Goal: Information Seeking & Learning: Learn about a topic

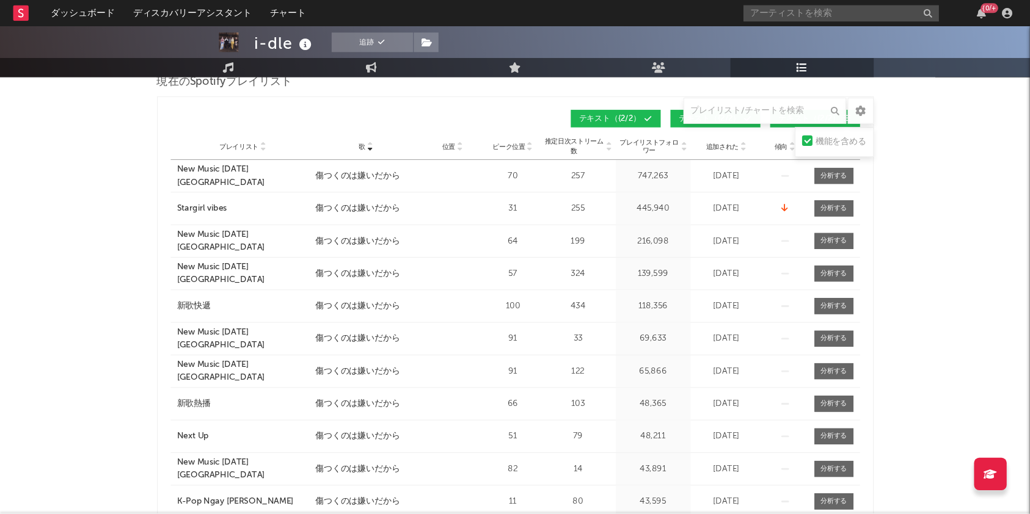
scroll to position [189, 0]
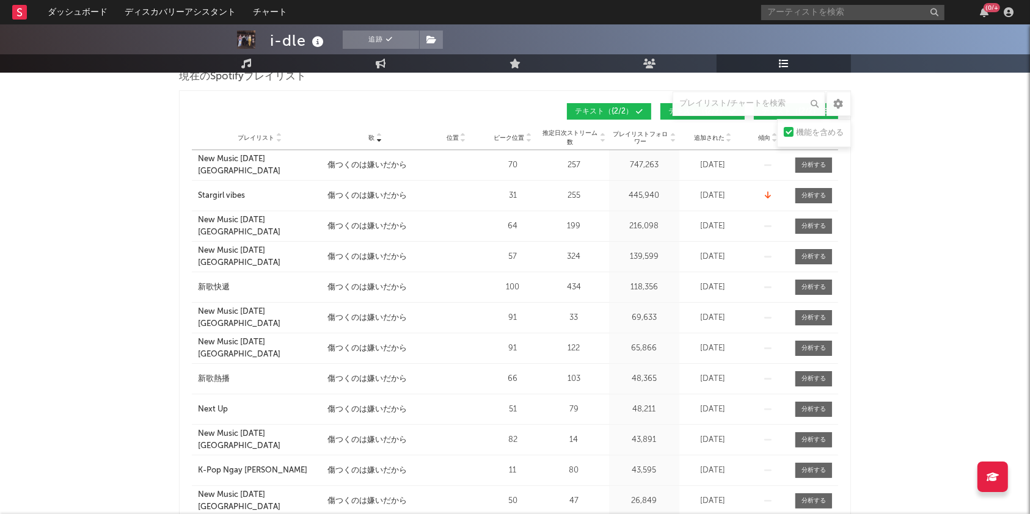
drag, startPoint x: 967, startPoint y: 2, endPoint x: 104, endPoint y: 230, distance: 891.7
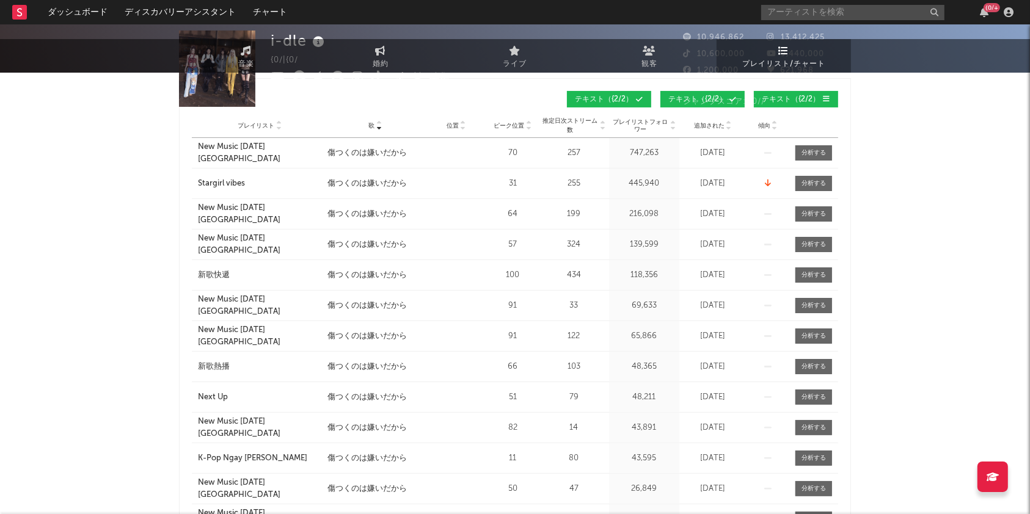
scroll to position [0, 0]
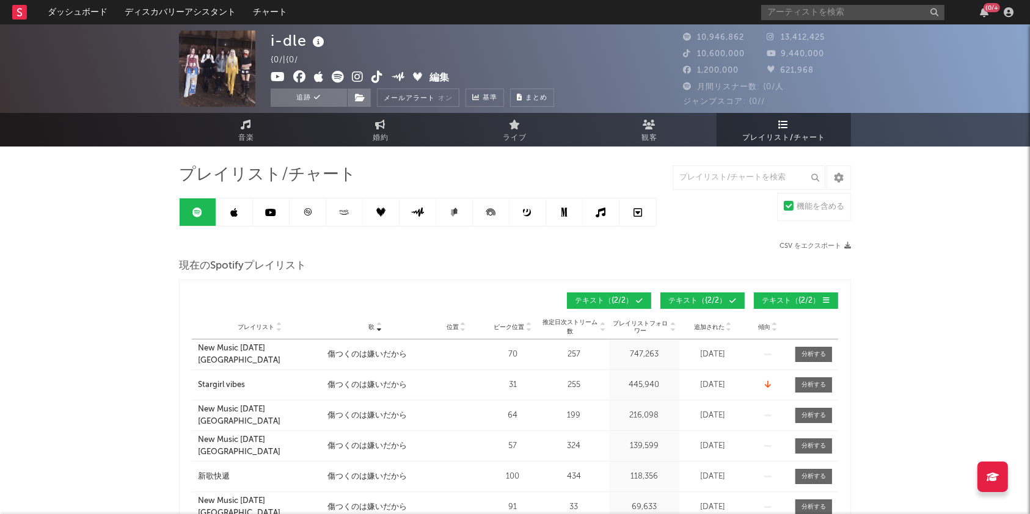
click at [382, 327] on div "歌" at bounding box center [374, 327] width 95 height 9
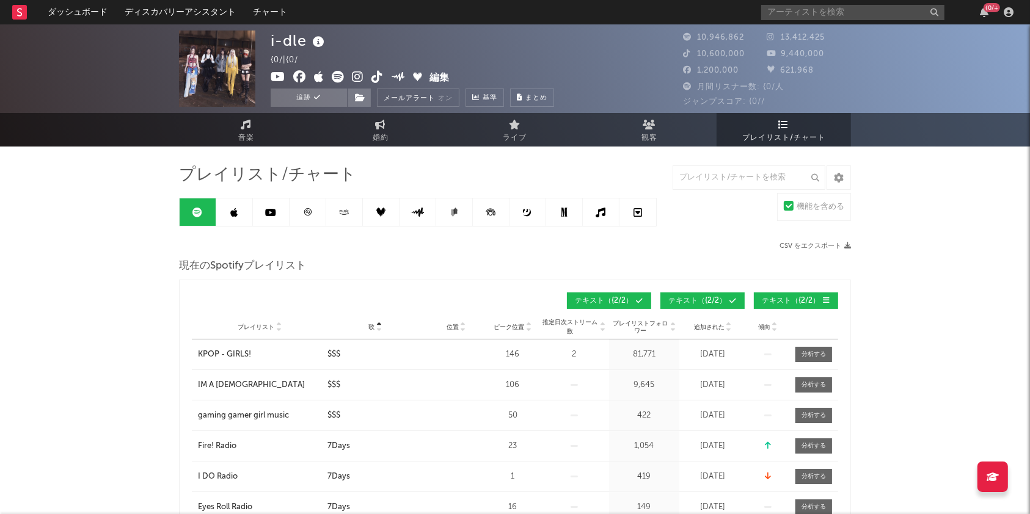
click at [382, 323] on div "歌" at bounding box center [374, 327] width 95 height 9
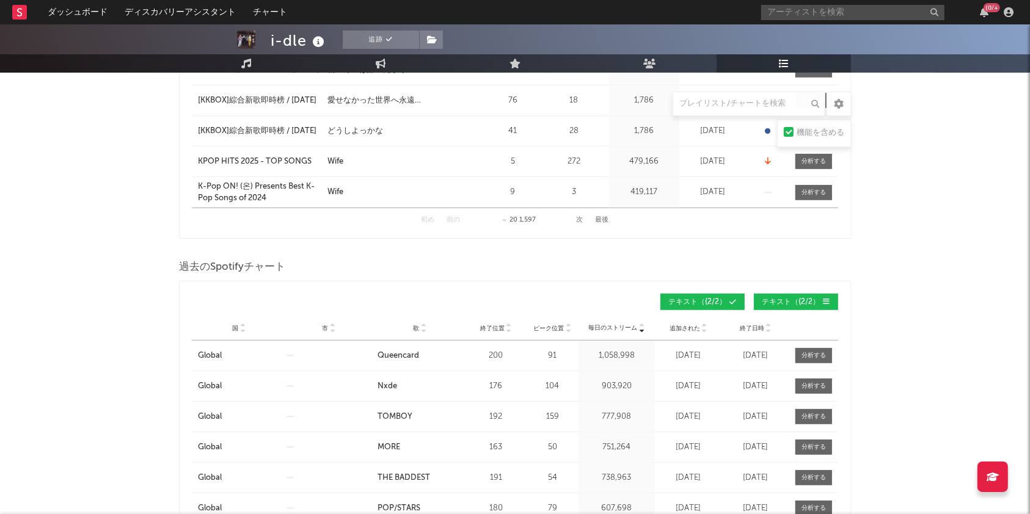
scroll to position [733, 0]
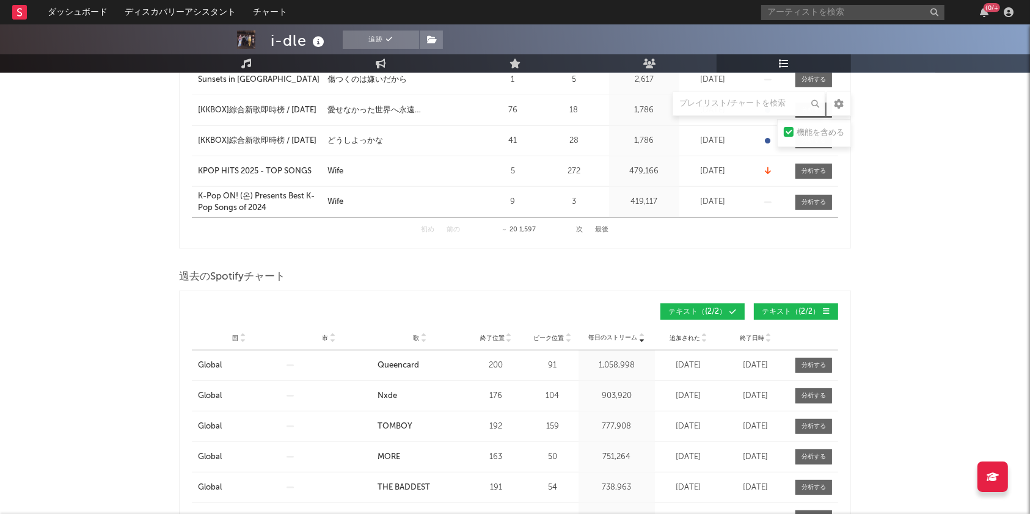
click at [541, 229] on button "次" at bounding box center [580, 230] width 7 height 7
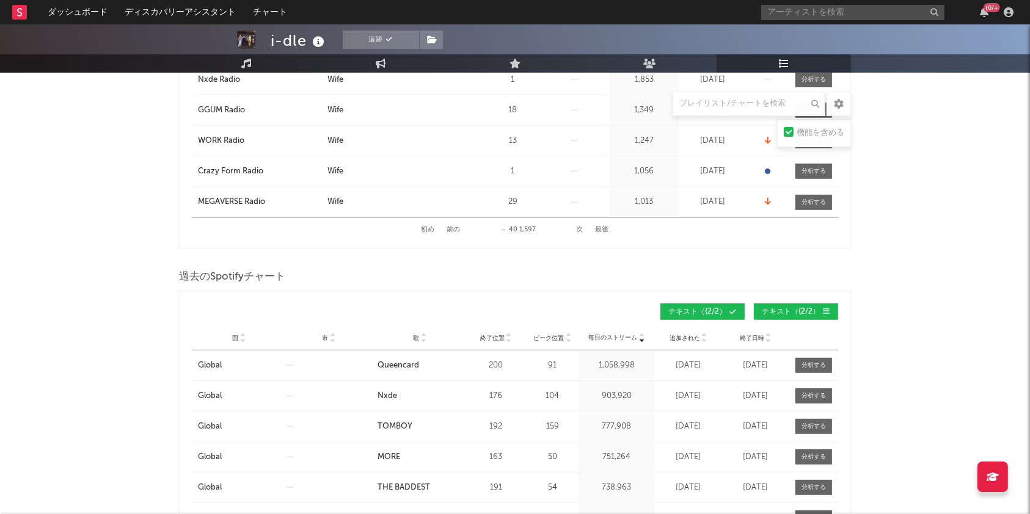
click at [541, 230] on button "次" at bounding box center [580, 230] width 7 height 7
click at [541, 229] on div "初め 前の ～ 60 1,597 次 最後" at bounding box center [516, 230] width 188 height 24
click at [541, 228] on button "次" at bounding box center [580, 230] width 7 height 7
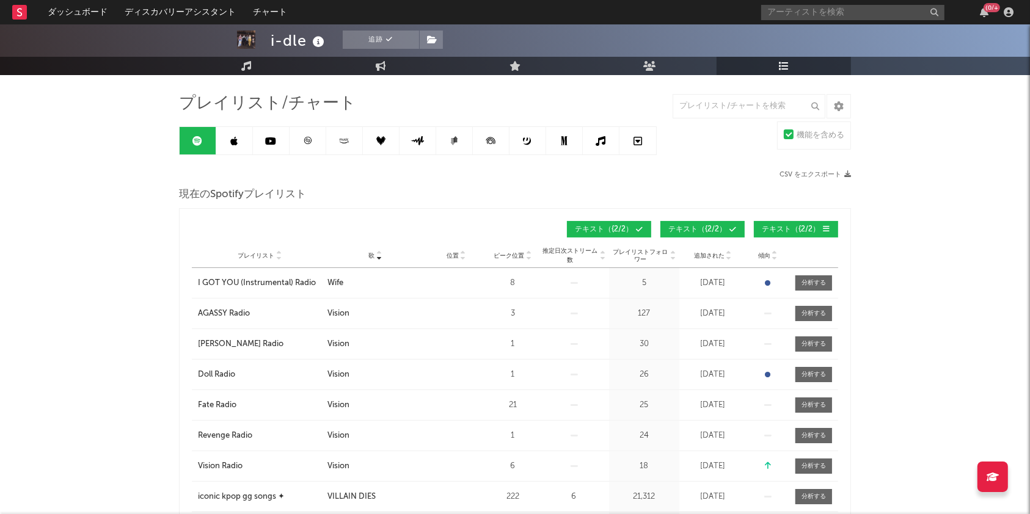
scroll to position [0, 0]
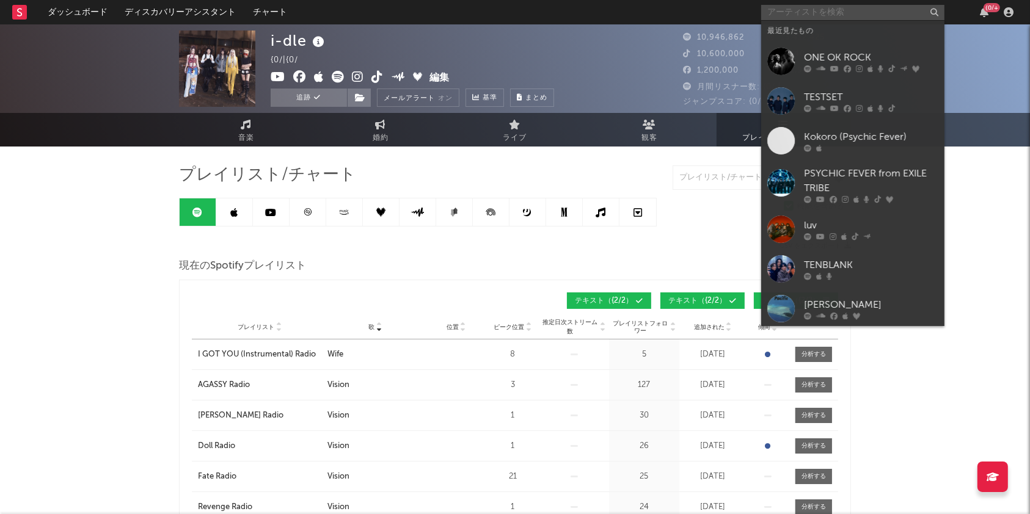
click at [541, 11] on input "text" at bounding box center [852, 12] width 183 height 15
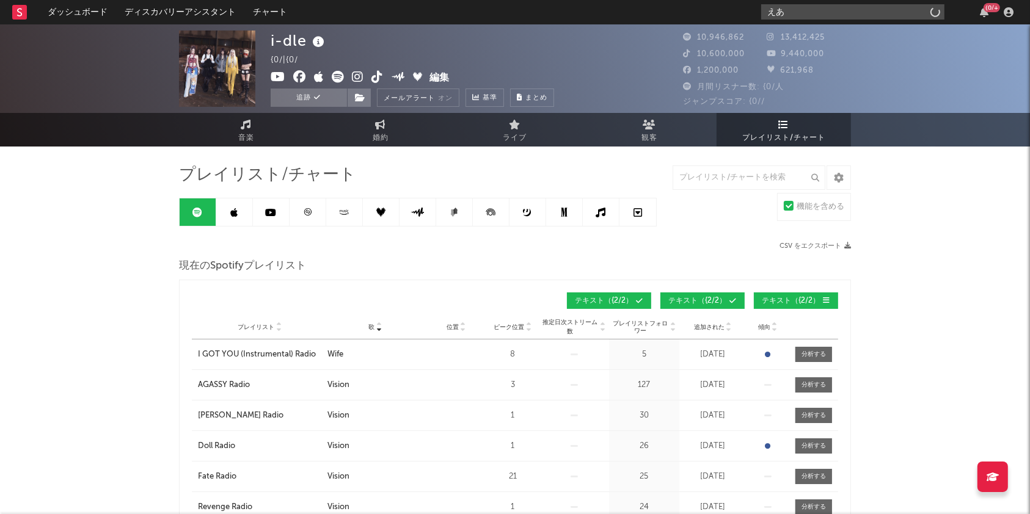
type input "え"
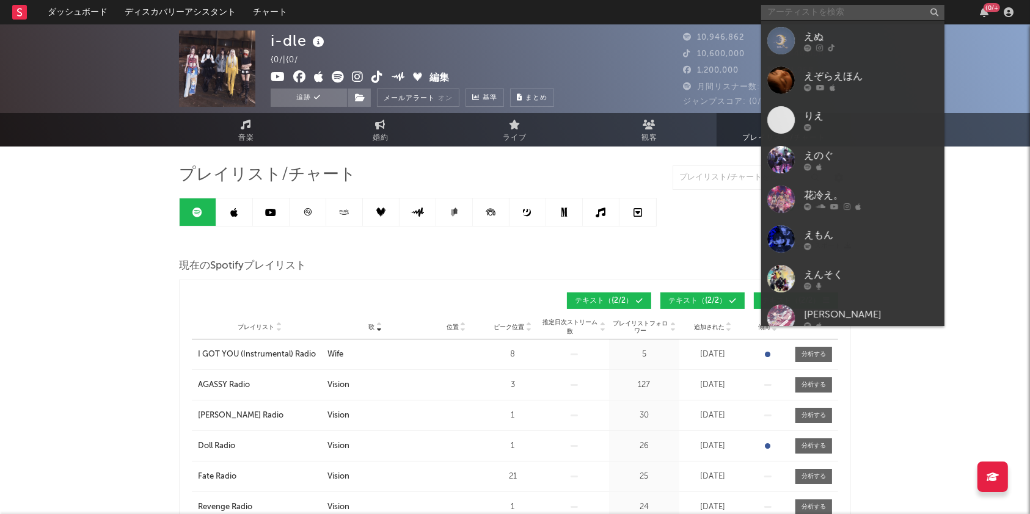
click at [541, 9] on input "text" at bounding box center [852, 12] width 183 height 15
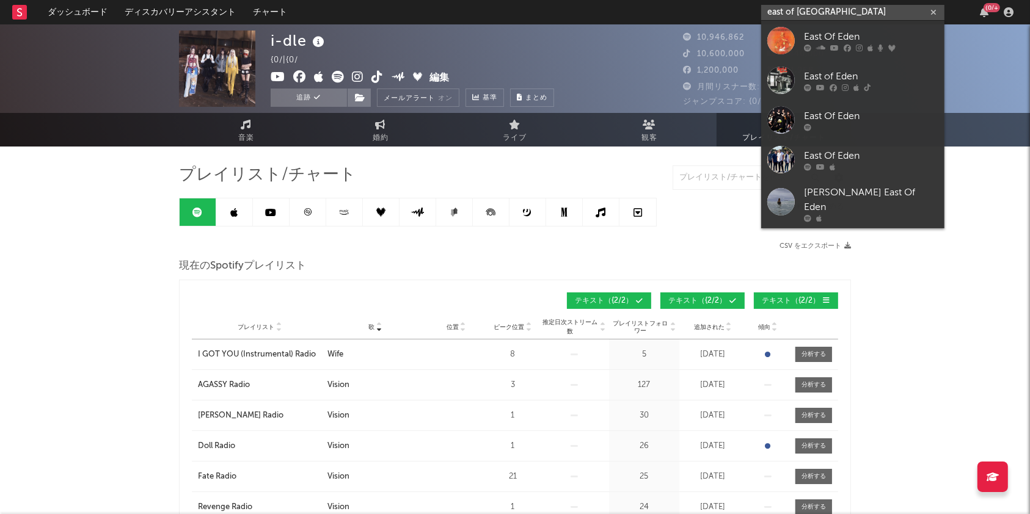
type input "east of [GEOGRAPHIC_DATA]"
click at [541, 35] on div "East Of Eden" at bounding box center [871, 36] width 134 height 15
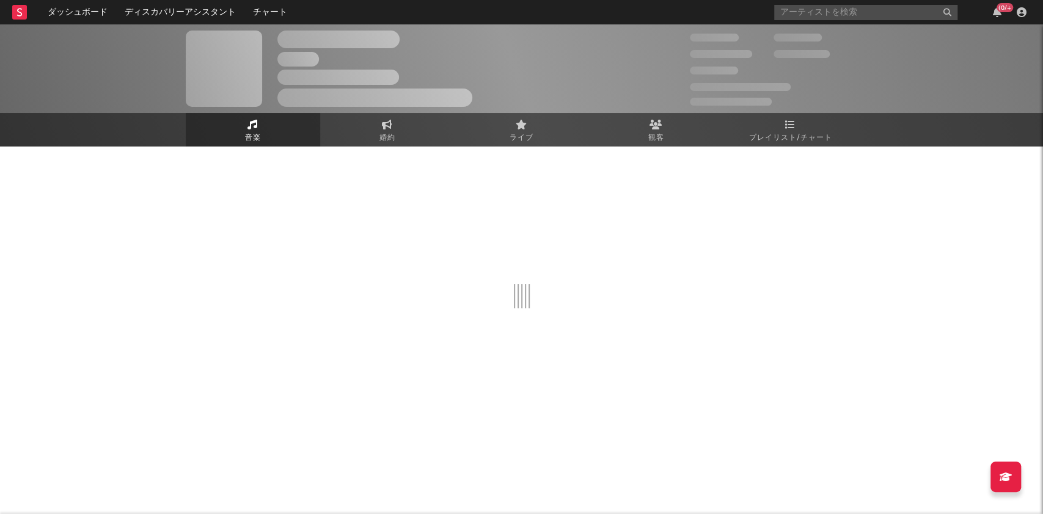
select select "1w"
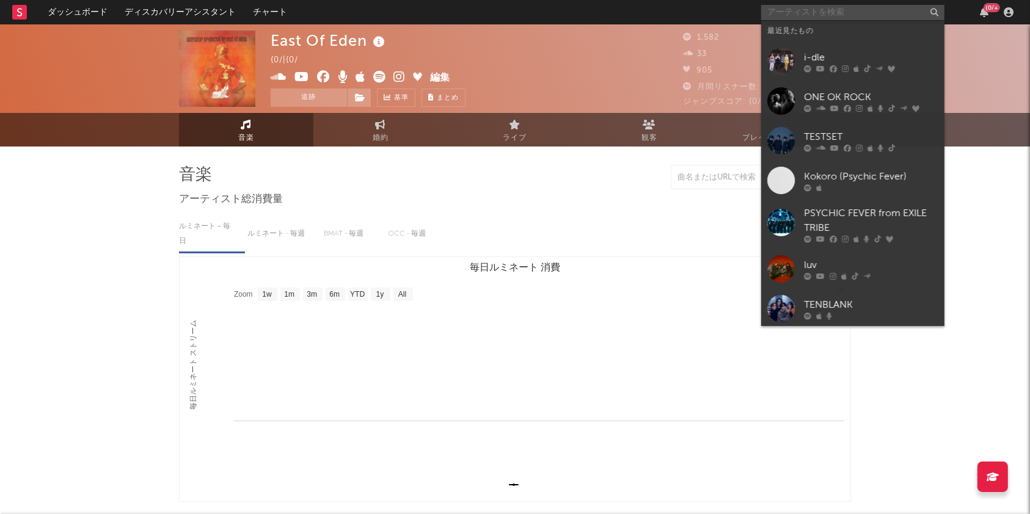
click at [541, 11] on input "text" at bounding box center [852, 12] width 183 height 15
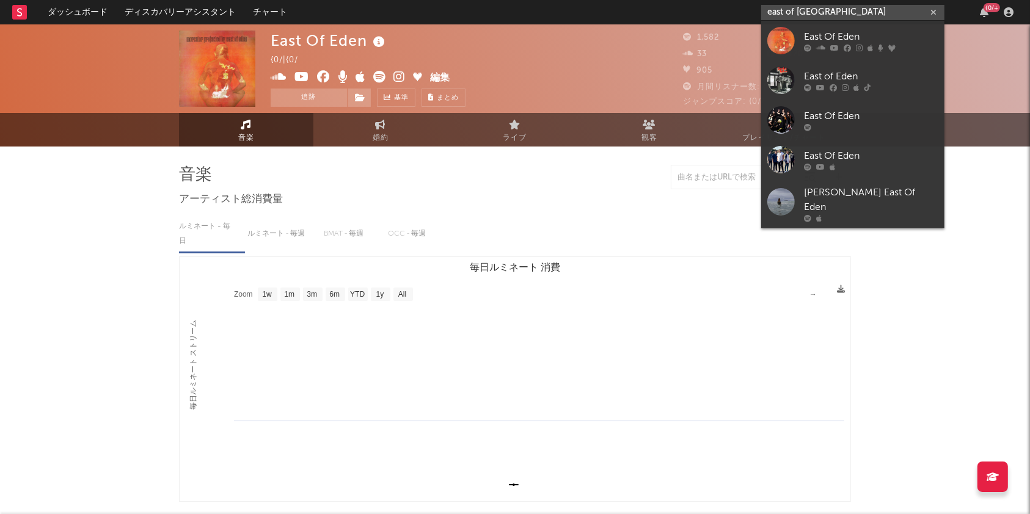
type input "east of [GEOGRAPHIC_DATA]"
click at [541, 116] on div "East Of Eden" at bounding box center [871, 116] width 134 height 15
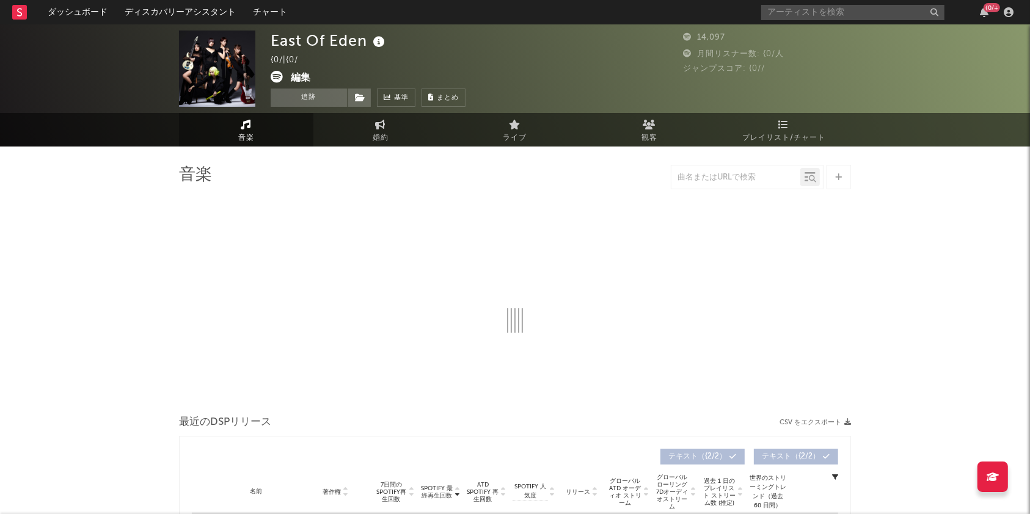
select select "6m"
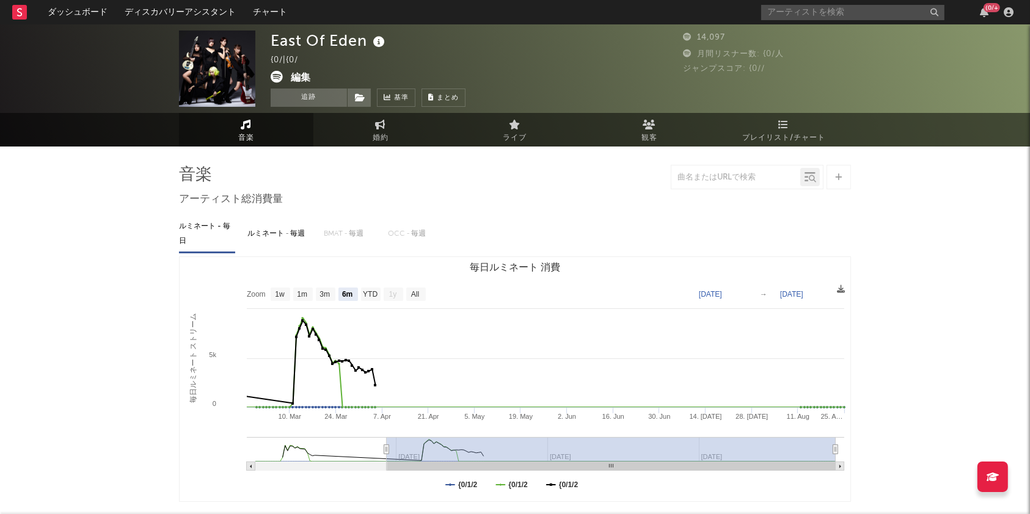
click at [541, 129] on link "プレイリスト/チャート" at bounding box center [784, 130] width 134 height 34
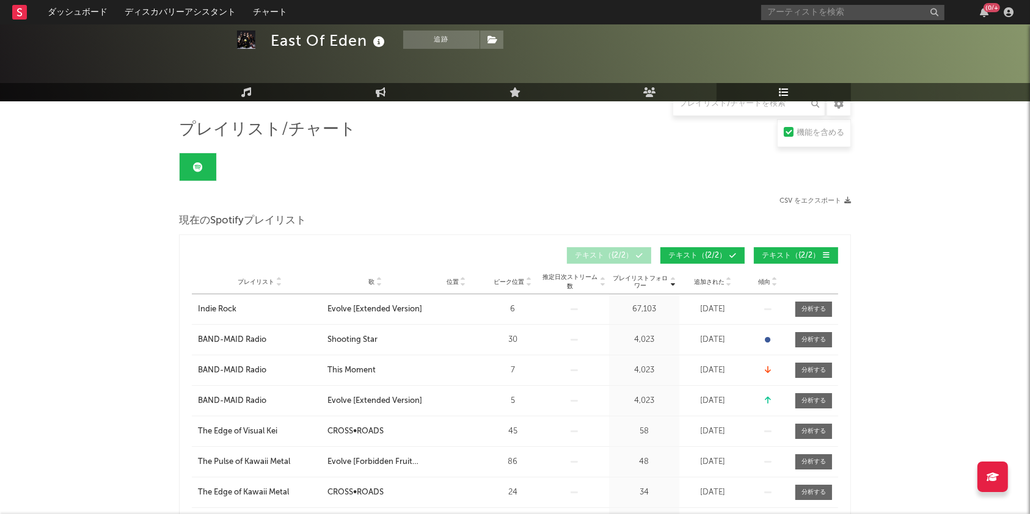
scroll to position [163, 0]
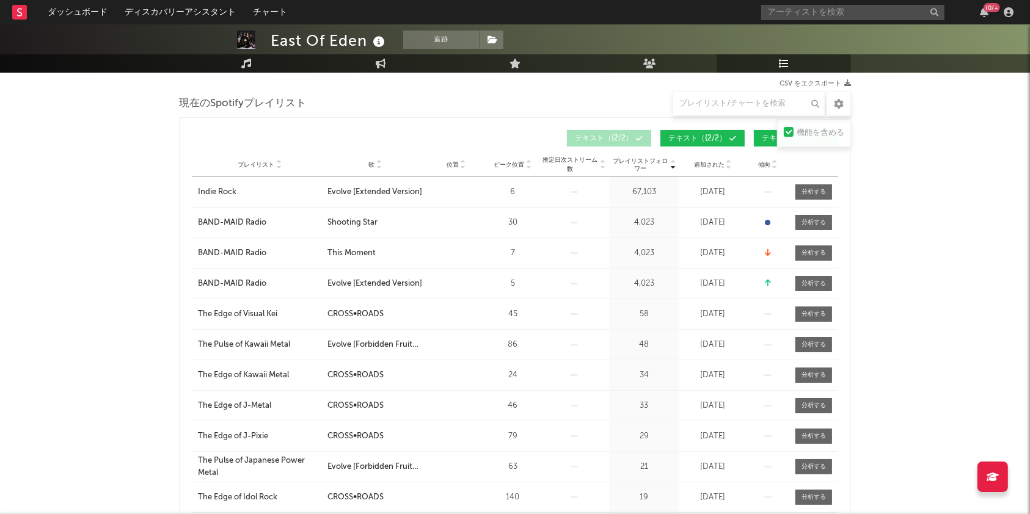
click at [280, 166] on icon at bounding box center [279, 167] width 6 height 5
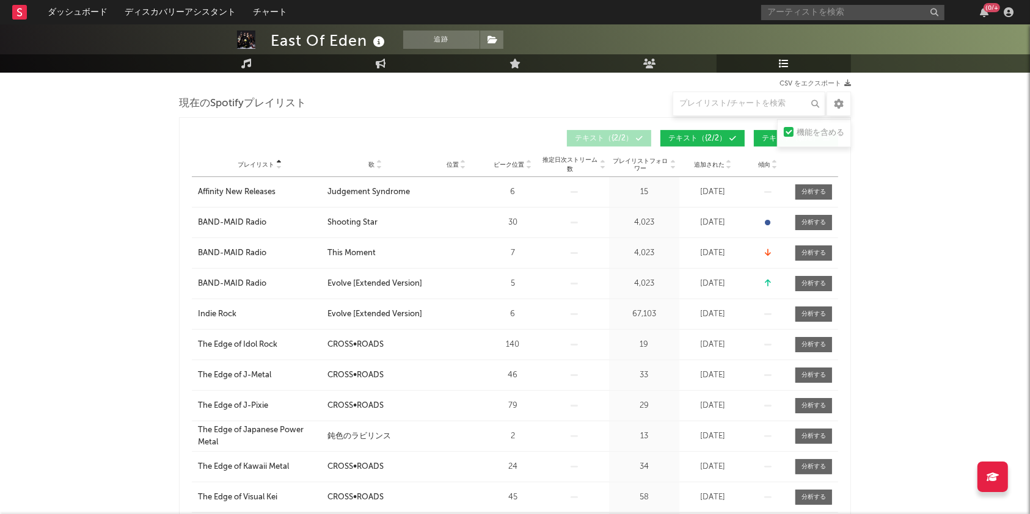
click at [282, 160] on div "プレイリスト" at bounding box center [259, 164] width 123 height 9
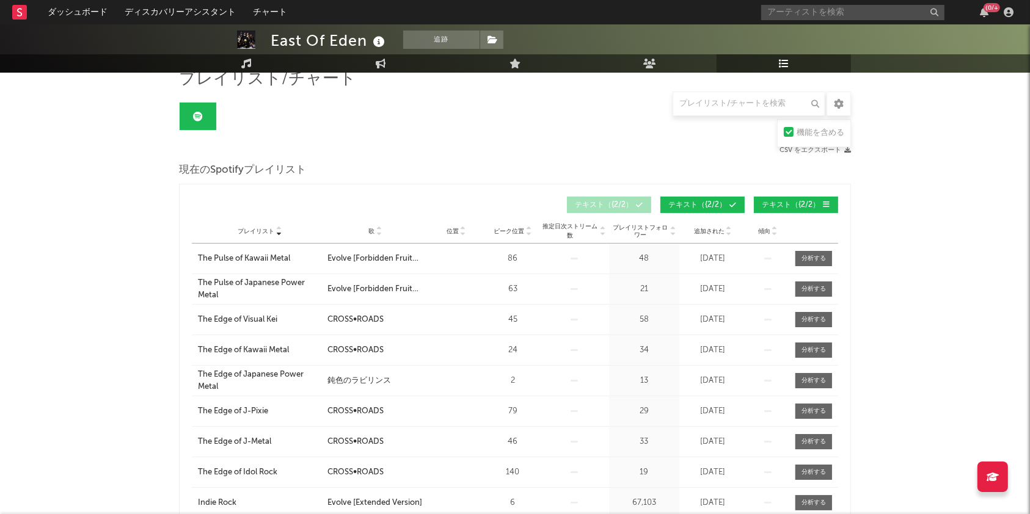
scroll to position [81, 0]
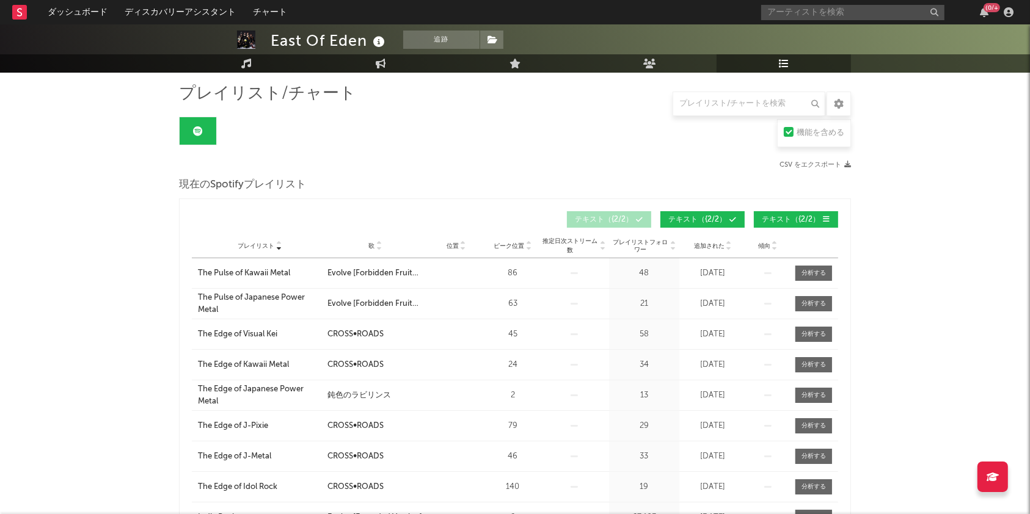
click at [381, 247] on icon at bounding box center [379, 248] width 6 height 5
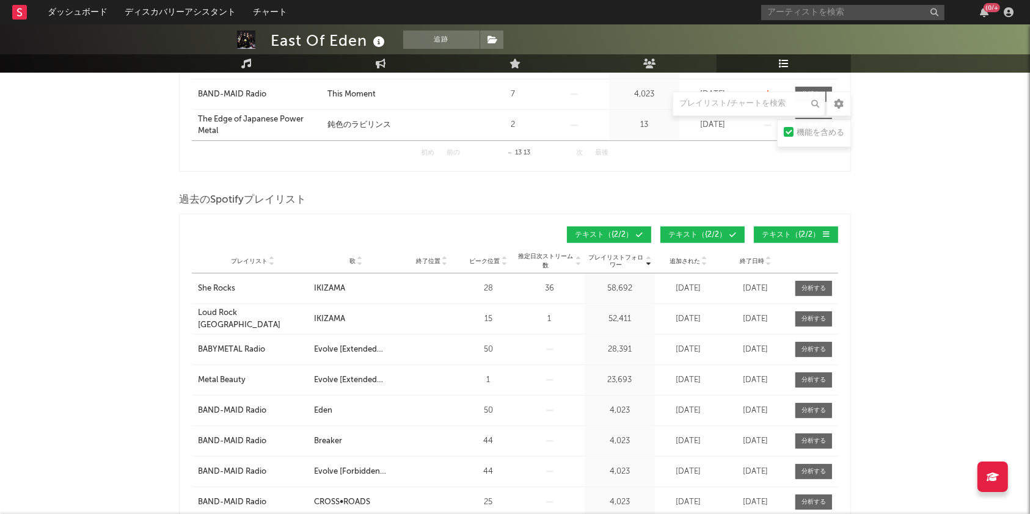
scroll to position [580, 0]
